Goal: Obtain resource: Obtain resource

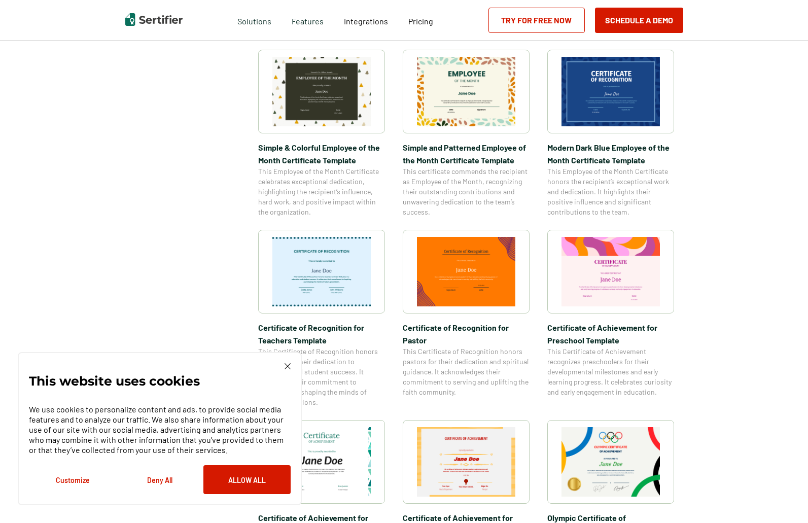
scroll to position [101, 0]
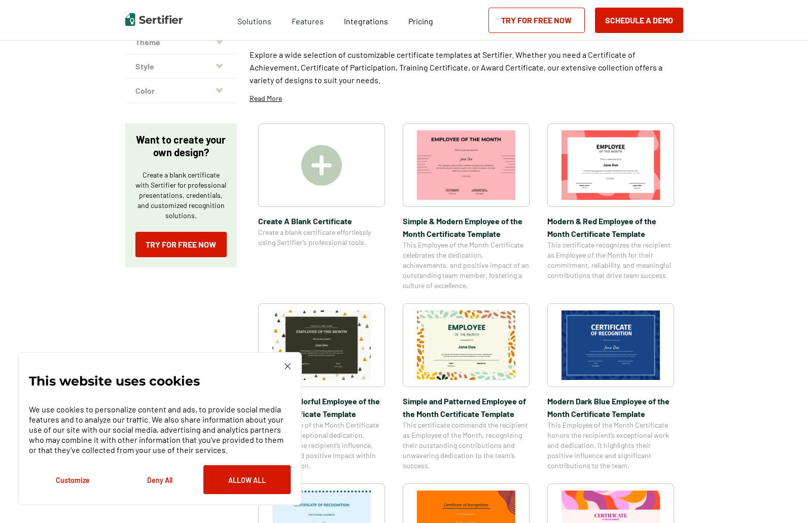
click at [322, 157] on img at bounding box center [321, 165] width 41 height 41
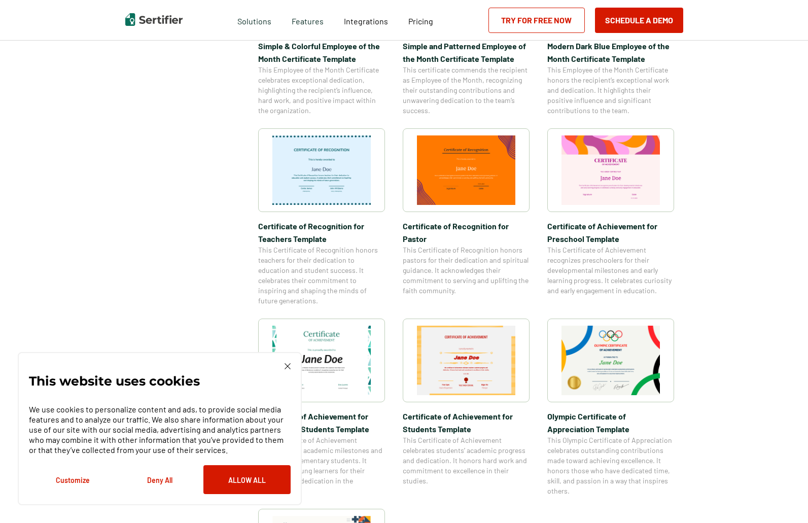
scroll to position [761, 0]
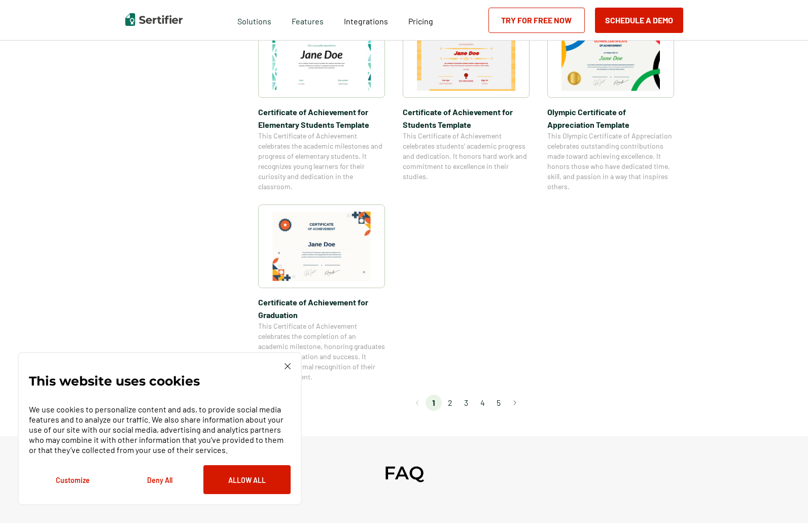
click at [453, 403] on li "2" at bounding box center [450, 403] width 16 height 16
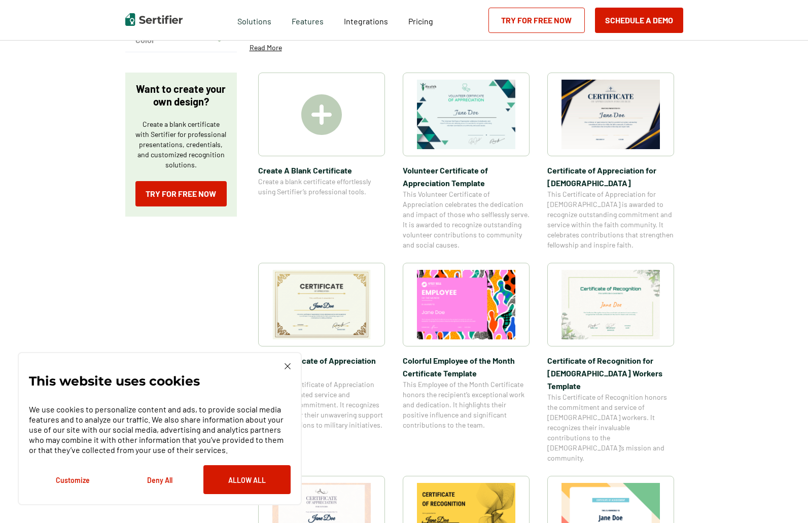
scroll to position [203, 0]
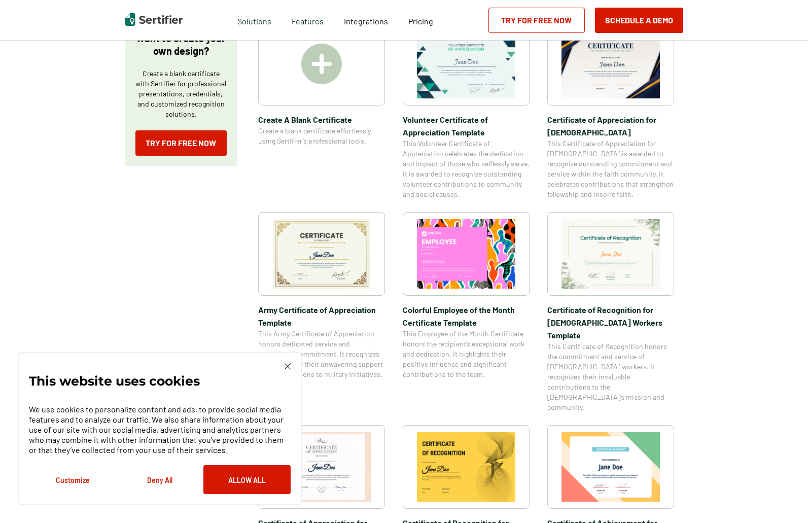
click at [295, 249] on img at bounding box center [322, 254] width 98 height 70
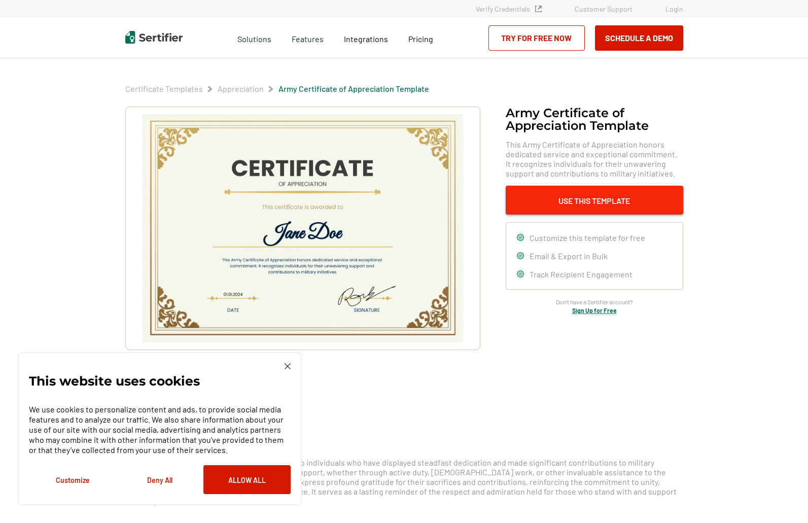
click at [586, 196] on button "Use This Template" at bounding box center [595, 200] width 178 height 29
